Goal: Task Accomplishment & Management: Use online tool/utility

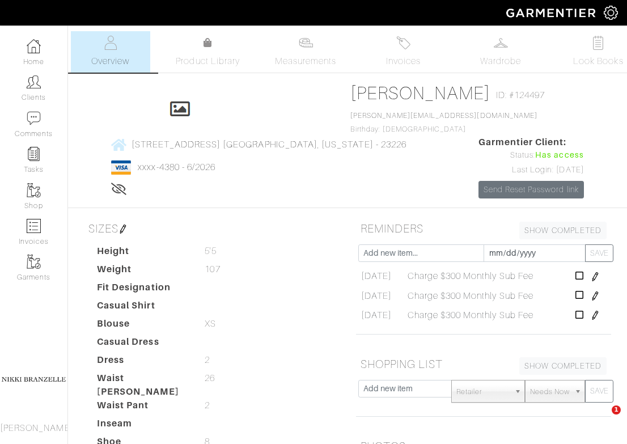
click at [39, 92] on link "Clients" at bounding box center [33, 88] width 67 height 36
click at [391, 46] on link "Invoices" at bounding box center [402, 51] width 79 height 41
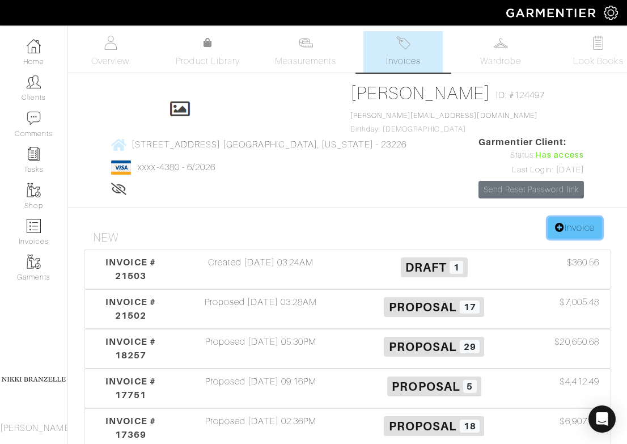
click at [588, 232] on link "Invoice" at bounding box center [575, 228] width 54 height 22
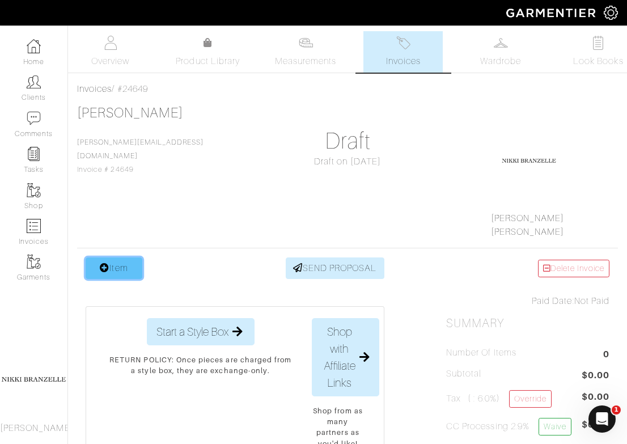
click at [111, 257] on link "Item" at bounding box center [114, 268] width 57 height 22
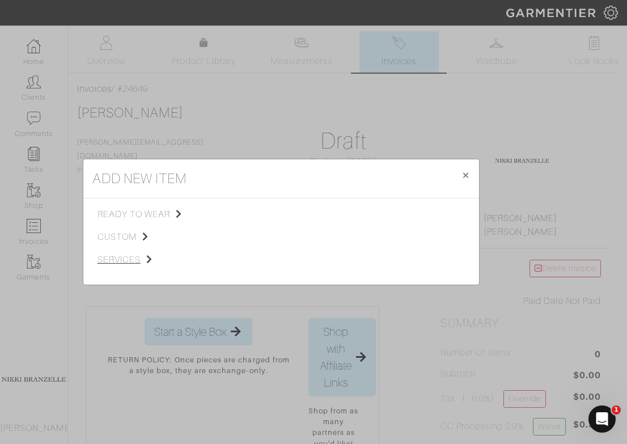
click at [110, 257] on span "services" at bounding box center [155, 260] width 114 height 14
click at [245, 214] on span "Styling Service" at bounding box center [256, 213] width 56 height 9
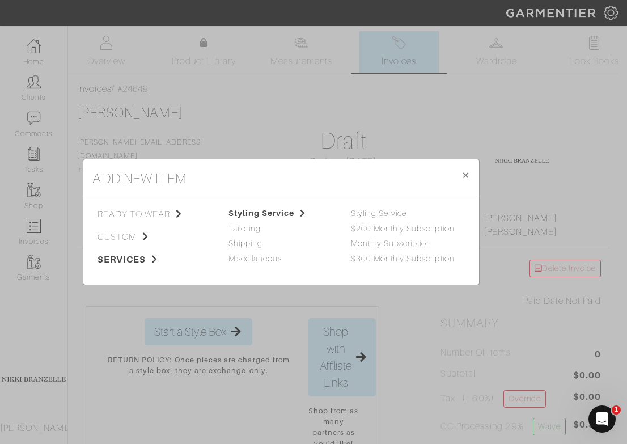
click at [379, 214] on link "Styling Service" at bounding box center [379, 213] width 56 height 9
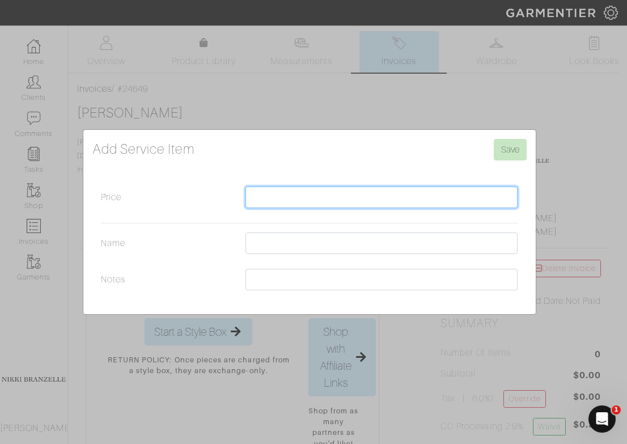
click at [366, 198] on input "Price" at bounding box center [381, 198] width 273 height 22
type input "250"
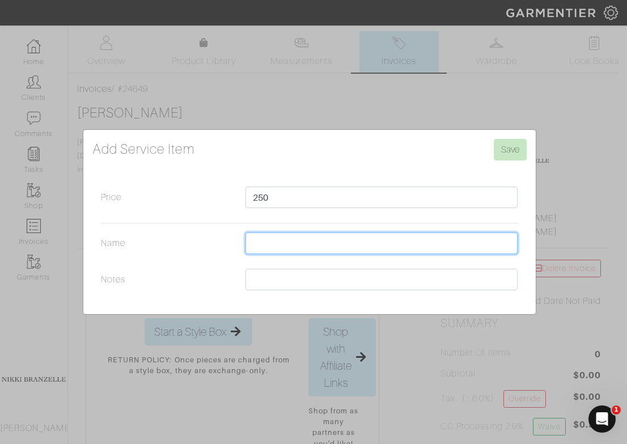
click at [339, 248] on input "Name" at bounding box center [381, 243] width 273 height 22
type input "Virtual Outfit Creation Appointment"
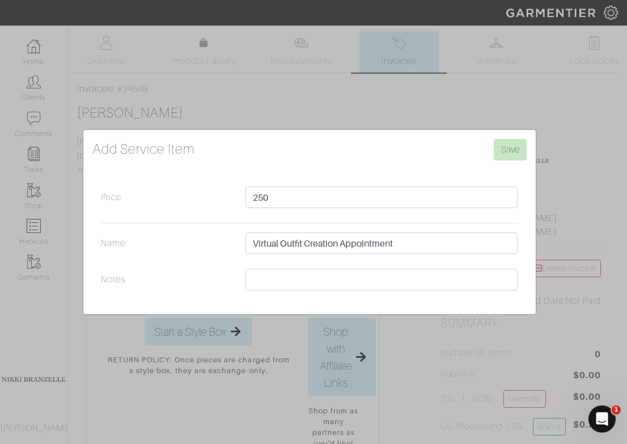
click at [436, 160] on form "Add Service Item Save Price 250 Name Virtual Outfit Creation Appointment Notes" at bounding box center [309, 217] width 434 height 157
click at [510, 152] on input "Save" at bounding box center [510, 150] width 33 height 22
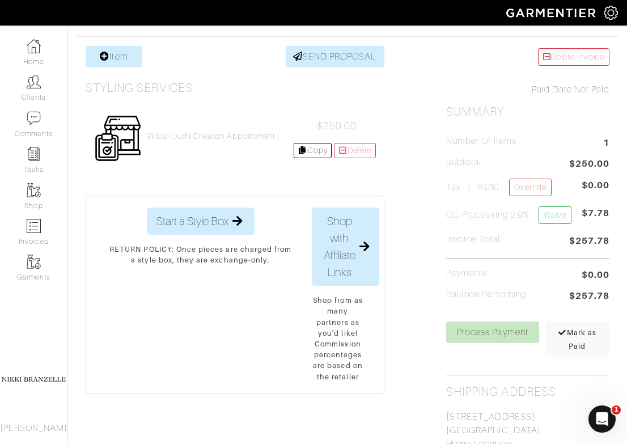
scroll to position [214, 0]
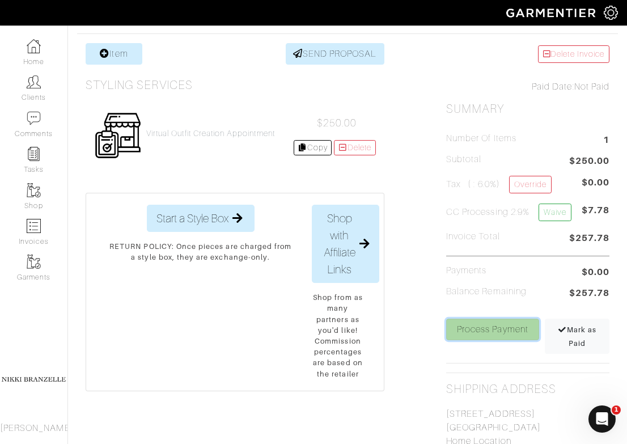
click at [462, 332] on link "Process Payment" at bounding box center [492, 330] width 93 height 22
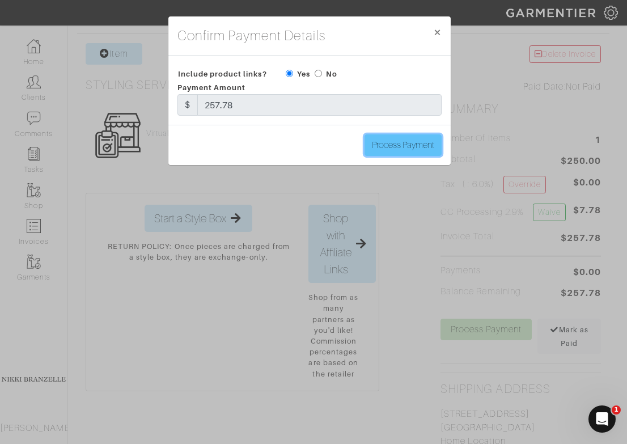
click at [390, 149] on input "Process Payment" at bounding box center [403, 145] width 77 height 22
type input "Process Payment"
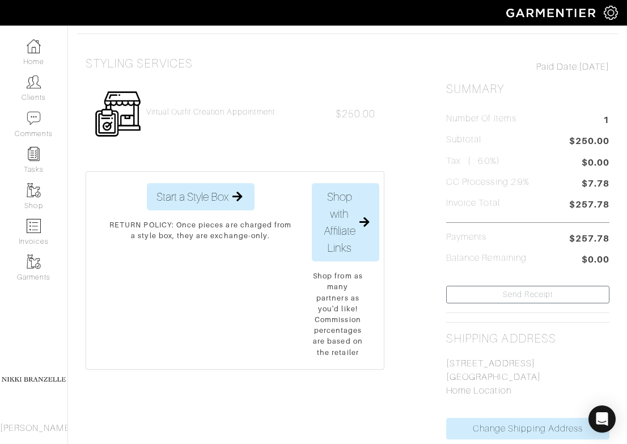
scroll to position [0, 0]
